Goal: Feedback & Contribution: Contribute content

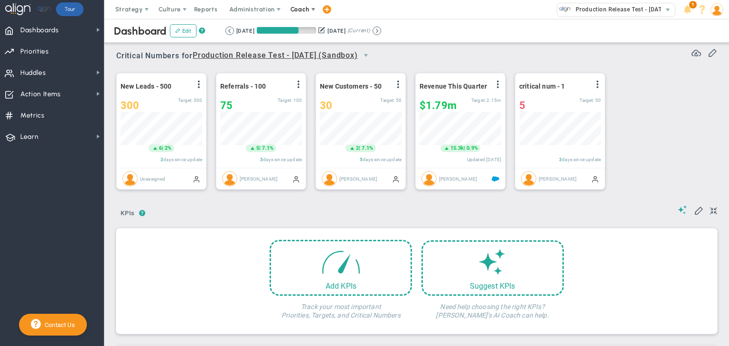
click at [305, 6] on span "Coach" at bounding box center [299, 9] width 19 height 7
click at [307, 42] on span "Resources" at bounding box center [317, 47] width 67 height 19
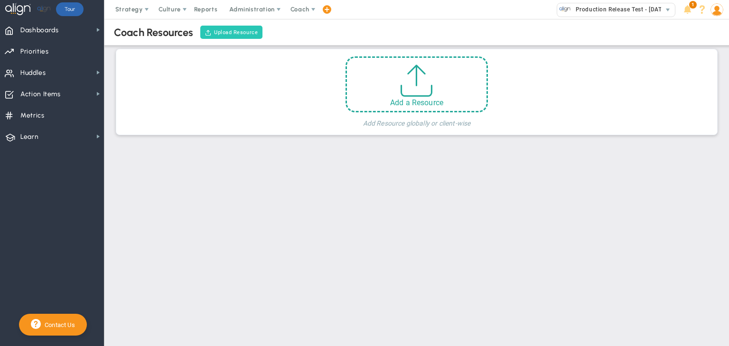
click at [251, 32] on button "Upload Resource" at bounding box center [231, 32] width 62 height 13
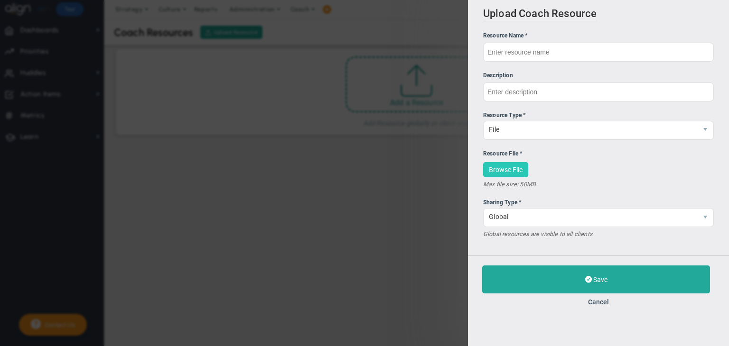
click at [515, 172] on span "Browse File" at bounding box center [506, 170] width 34 height 8
click at [518, 168] on span "Browse File" at bounding box center [506, 170] width 34 height 8
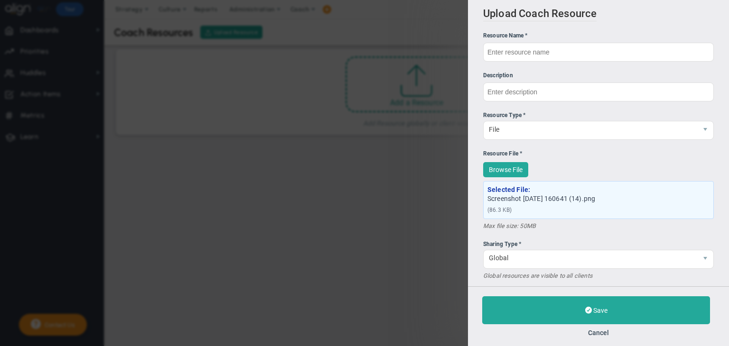
click at [643, 326] on div "Save Cancel" at bounding box center [598, 317] width 233 height 40
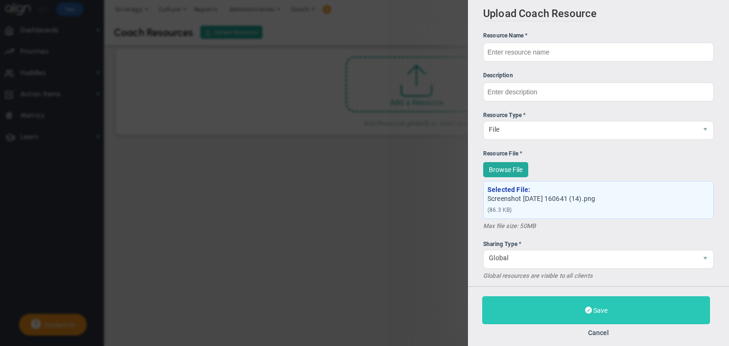
click at [643, 317] on button "Save" at bounding box center [596, 311] width 228 height 28
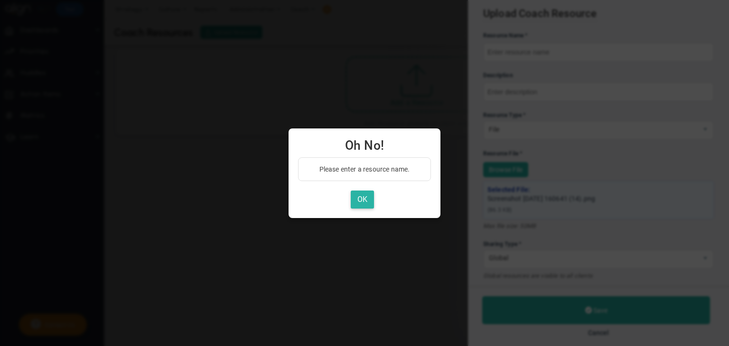
click at [370, 200] on button "OK" at bounding box center [362, 200] width 23 height 19
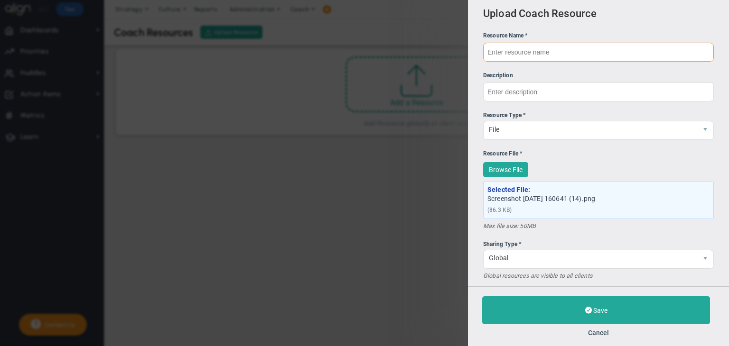
click at [542, 48] on input "text" at bounding box center [598, 52] width 231 height 19
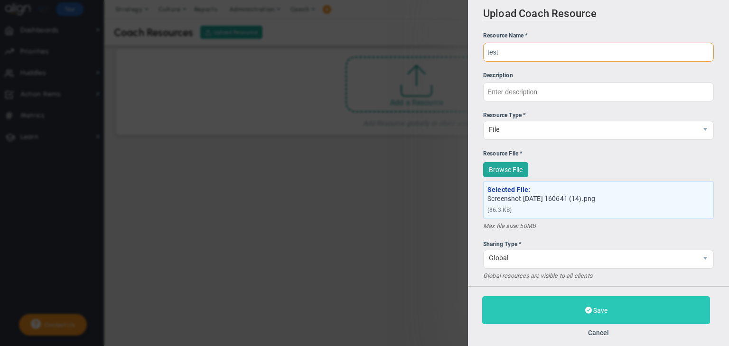
type input "test"
click at [628, 311] on button "Save" at bounding box center [596, 311] width 228 height 28
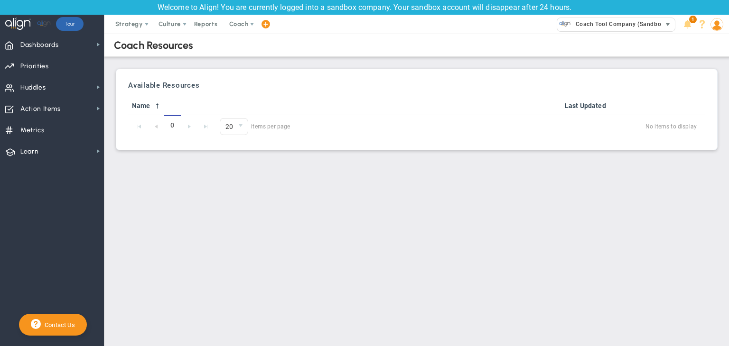
click at [597, 25] on span "Coach Tool Company (Sandbox)" at bounding box center [618, 24] width 95 height 12
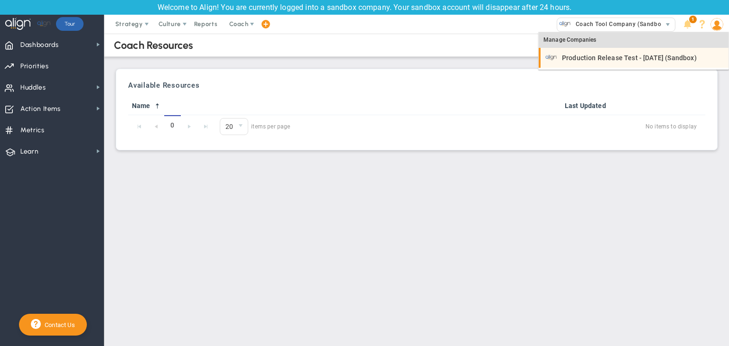
click at [596, 55] on span "Production Release Test - [DATE] (Sandbox)" at bounding box center [629, 58] width 135 height 7
